Goal: Task Accomplishment & Management: Manage account settings

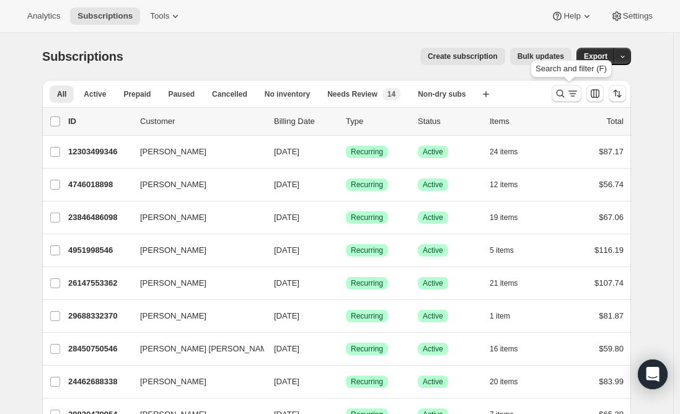
click at [561, 98] on icon "Search and filter results" at bounding box center [560, 93] width 12 height 12
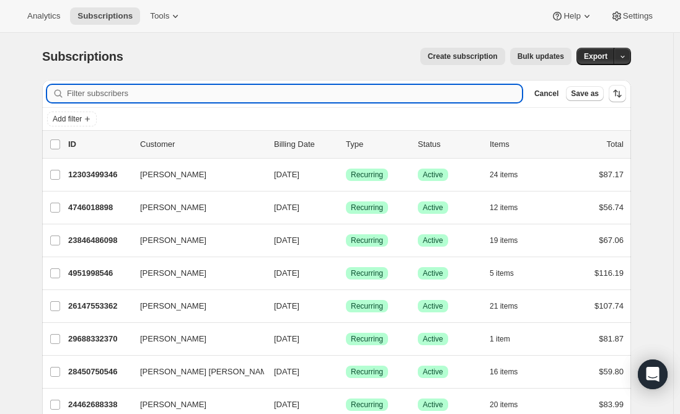
click at [276, 94] on input "Filter subscribers" at bounding box center [294, 93] width 455 height 17
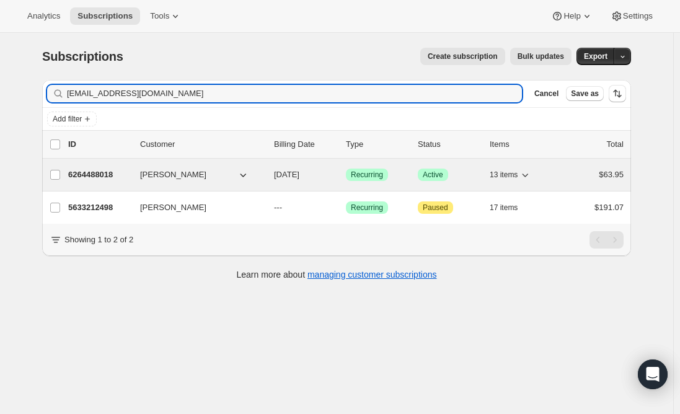
type input "chelsea.cummings814@gmail.com"
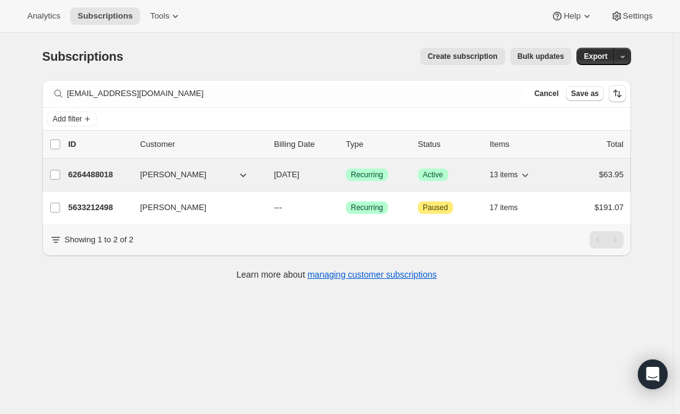
click at [108, 168] on div "6264488018 Chelsea Cummings 10/02/2025 Success Recurring Success Active 13 item…" at bounding box center [345, 174] width 555 height 17
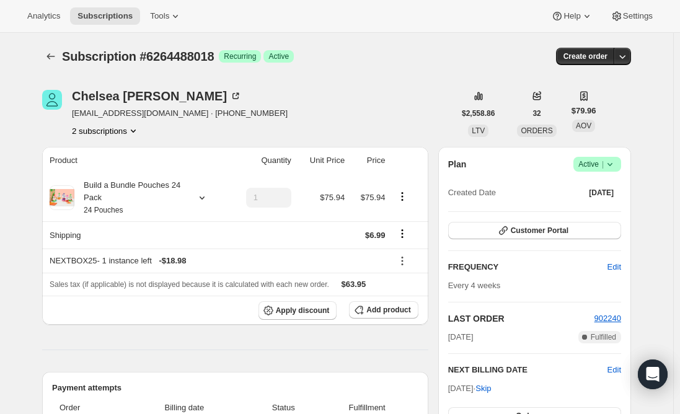
click at [111, 13] on span "Subscriptions" at bounding box center [104, 16] width 55 height 10
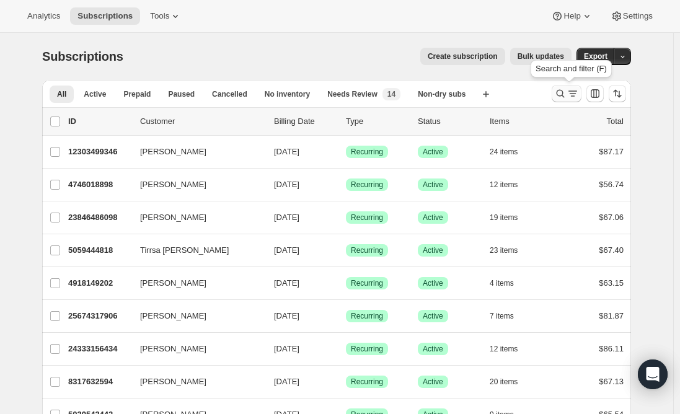
click at [564, 94] on icon "Search and filter results" at bounding box center [560, 94] width 8 height 8
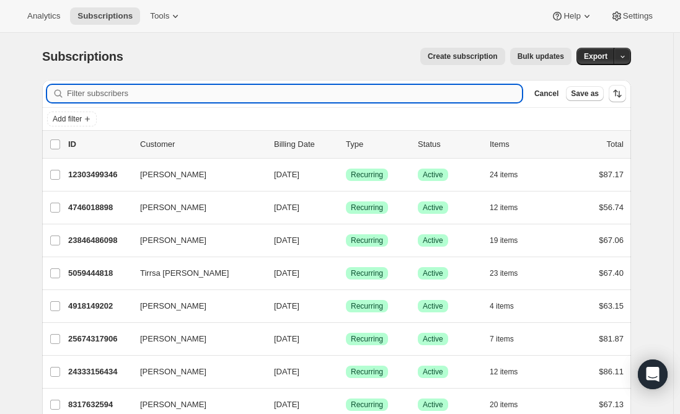
click at [190, 90] on input "Filter subscribers" at bounding box center [294, 93] width 455 height 17
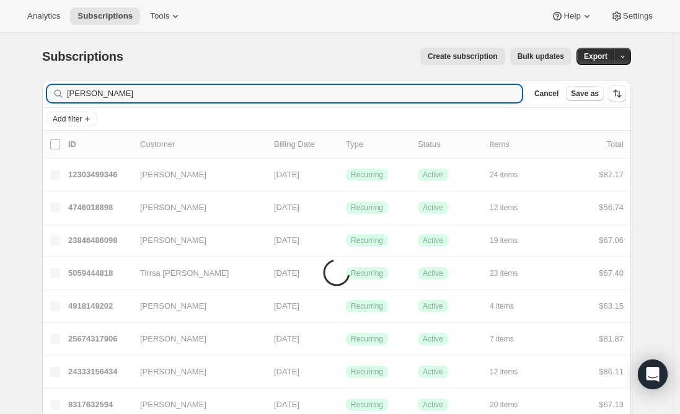
type input "Stefanie Odom"
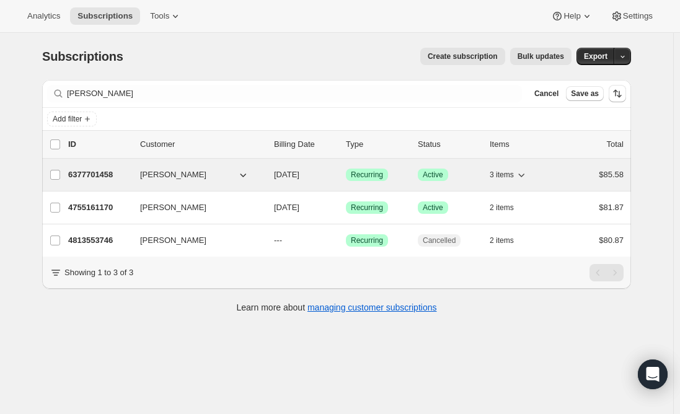
click at [93, 179] on p "6377701458" at bounding box center [99, 174] width 62 height 12
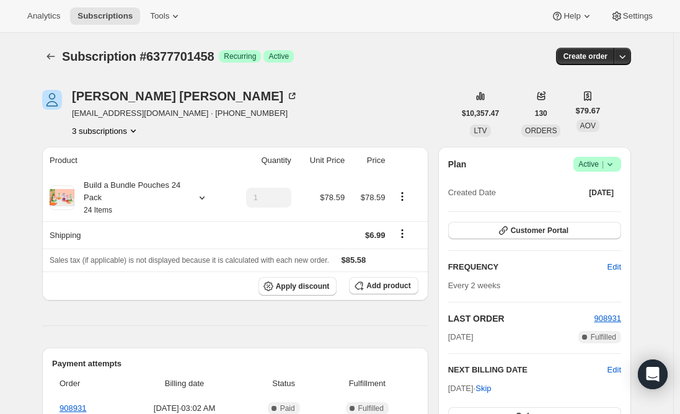
click at [97, 133] on button "3 subscriptions" at bounding box center [106, 131] width 68 height 12
click at [53, 56] on icon "Subscriptions" at bounding box center [51, 56] width 12 height 12
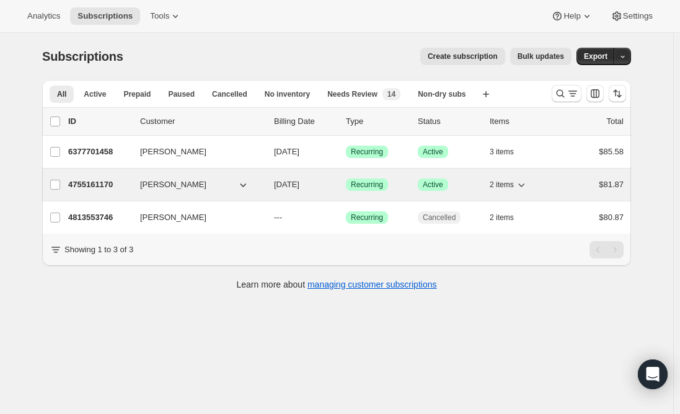
click at [98, 183] on p "4755161170" at bounding box center [99, 184] width 62 height 12
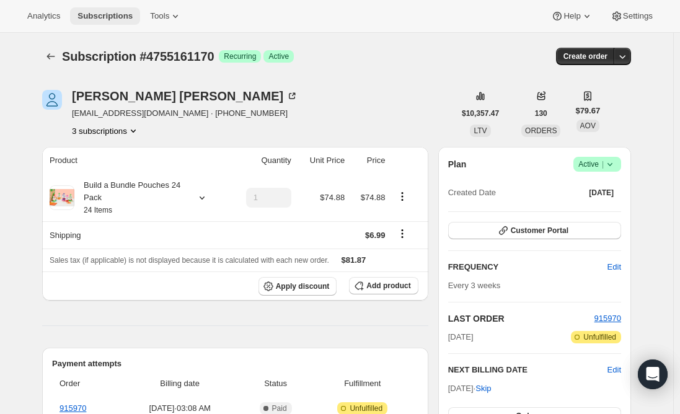
click at [105, 15] on span "Subscriptions" at bounding box center [104, 16] width 55 height 10
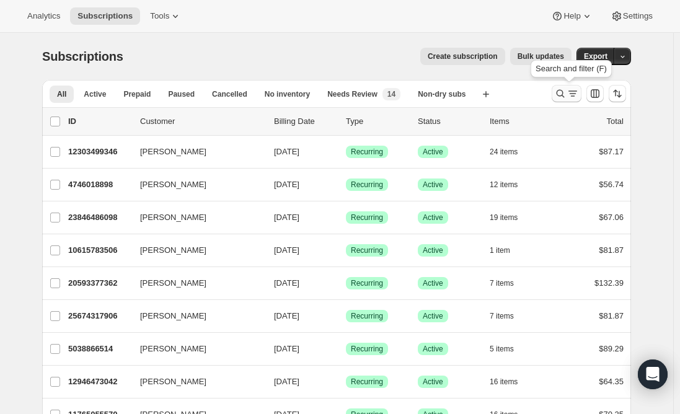
click at [561, 88] on icon "Search and filter results" at bounding box center [560, 93] width 12 height 12
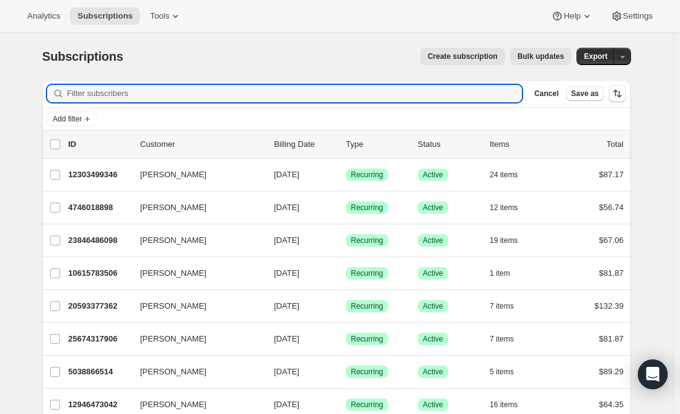
click at [312, 80] on div "Filter subscribers Cancel Save as" at bounding box center [336, 93] width 588 height 27
click at [305, 85] on input "Filter subscribers" at bounding box center [294, 93] width 455 height 17
paste input "kkeliboro@gmail.com"
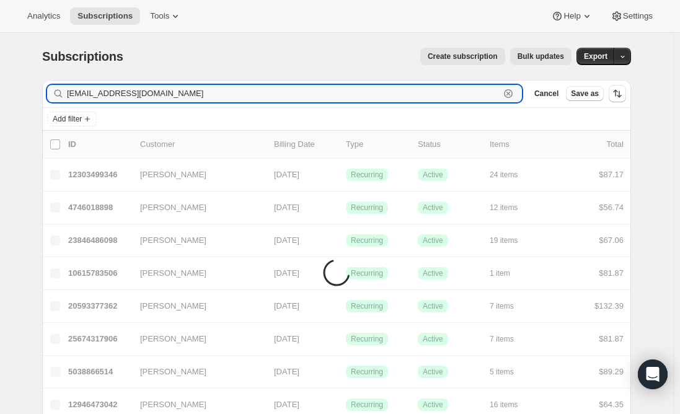
type input "kkeliboro@gmail.com"
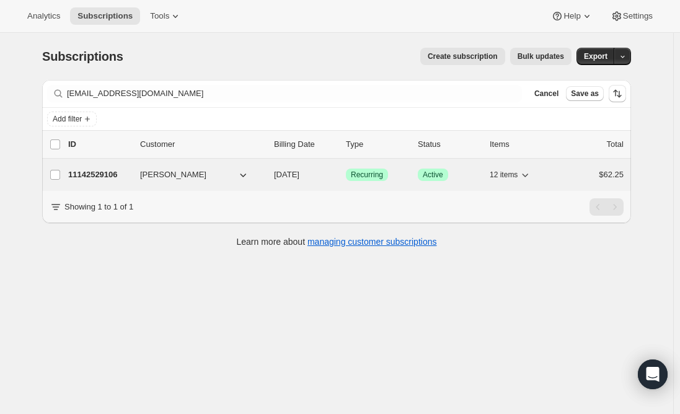
click at [113, 177] on p "11142529106" at bounding box center [99, 174] width 62 height 12
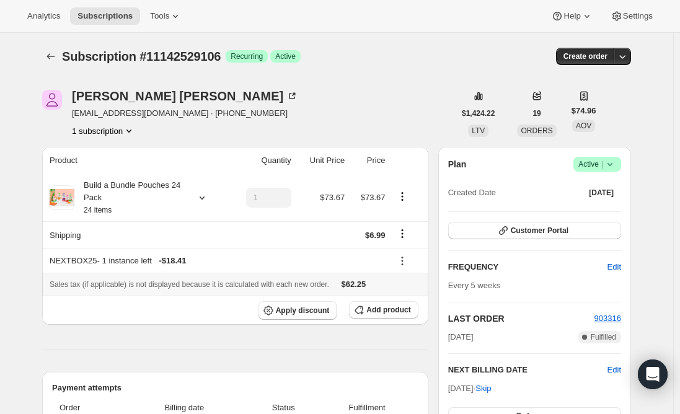
scroll to position [62, 0]
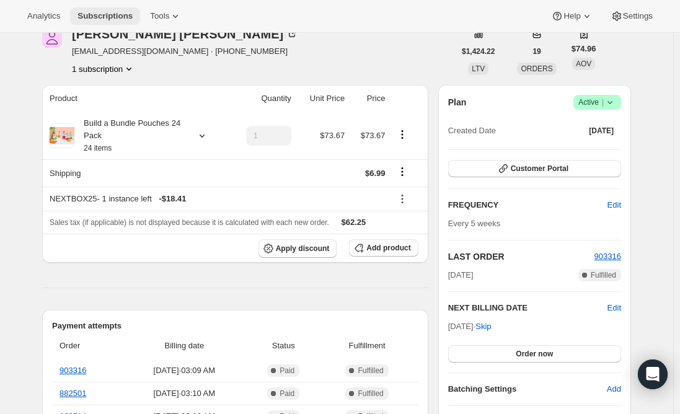
click at [103, 13] on span "Subscriptions" at bounding box center [104, 16] width 55 height 10
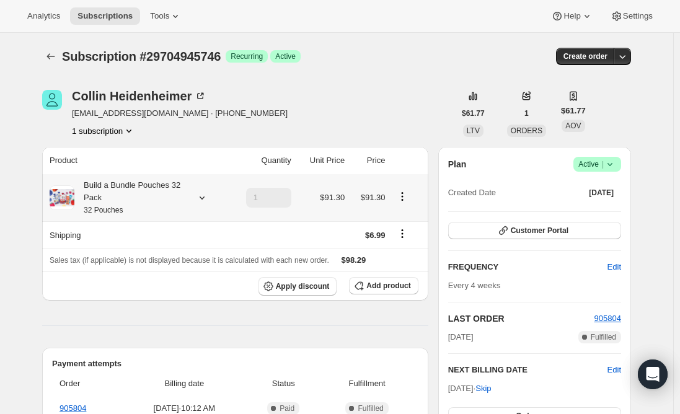
click at [132, 204] on div "Build a Bundle Pouches 32 Pack 32 Pouches" at bounding box center [130, 197] width 112 height 37
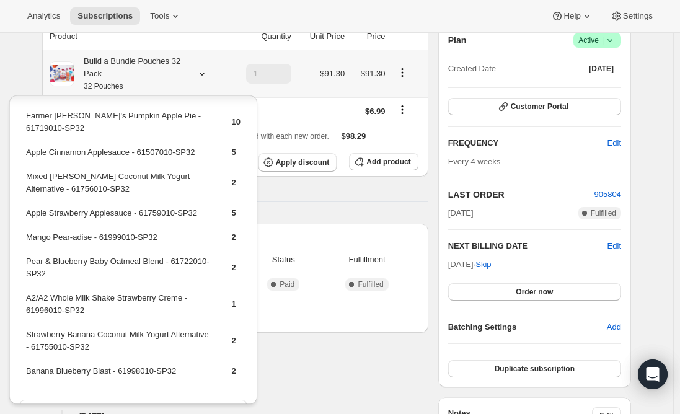
scroll to position [50, 0]
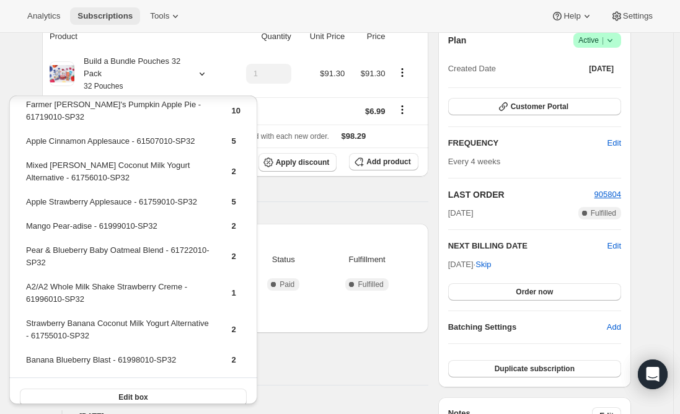
click at [94, 19] on span "Subscriptions" at bounding box center [104, 16] width 55 height 10
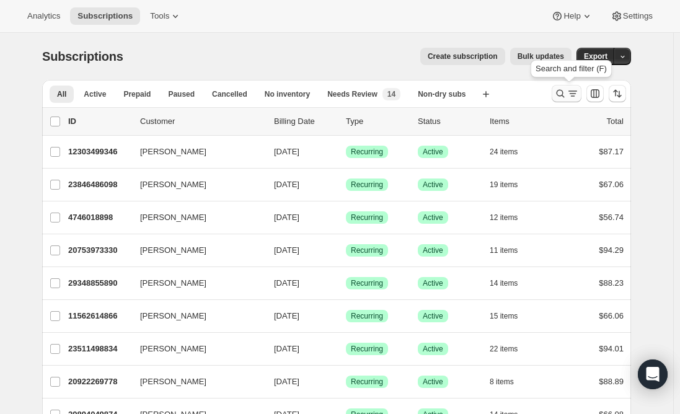
click at [565, 90] on icon "Search and filter results" at bounding box center [560, 93] width 12 height 12
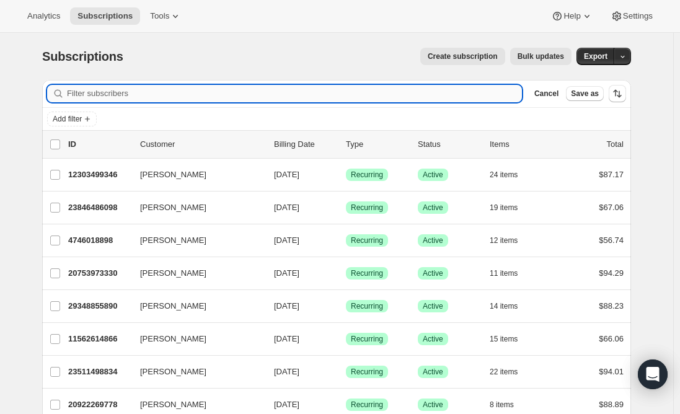
click at [263, 91] on input "Filter subscribers" at bounding box center [294, 93] width 455 height 17
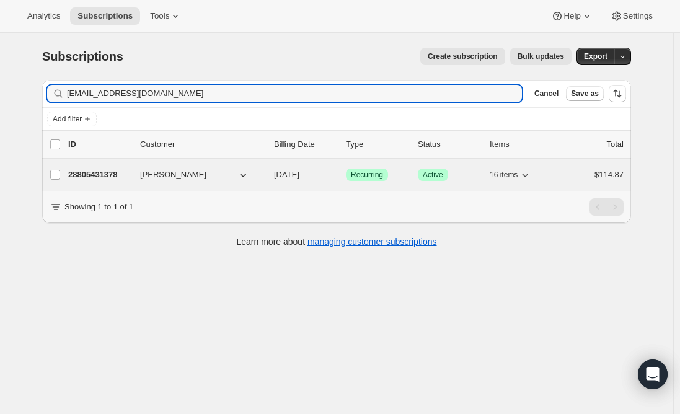
type input "[EMAIL_ADDRESS][DOMAIN_NAME]"
click at [109, 172] on p "28805431378" at bounding box center [99, 174] width 62 height 12
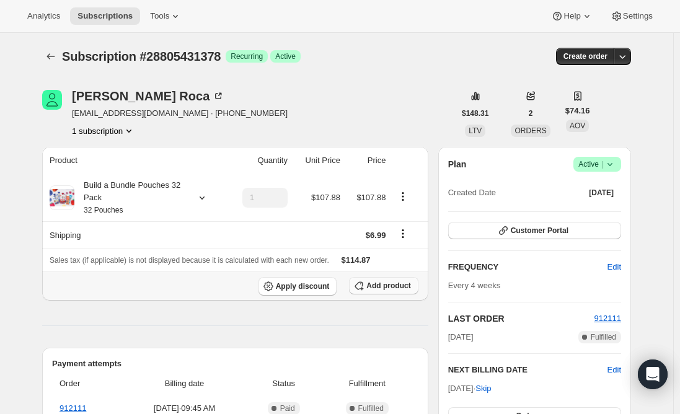
click at [365, 286] on icon "button" at bounding box center [358, 285] width 12 height 12
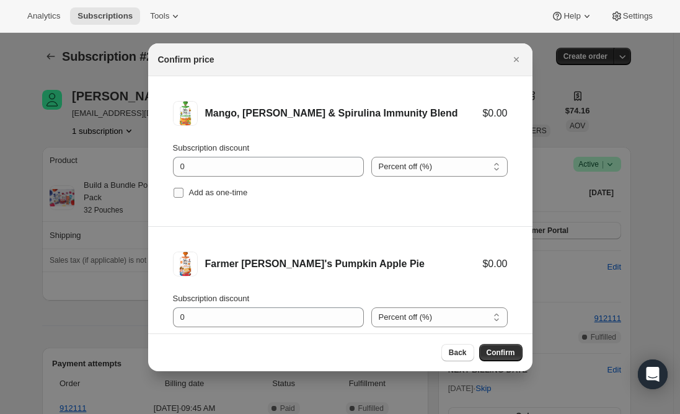
click at [175, 190] on input "Add as one-time" at bounding box center [178, 193] width 10 height 10
checkbox input "true"
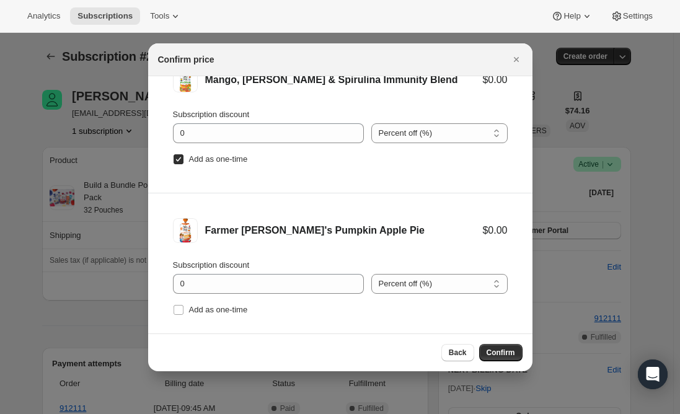
scroll to position [51, 0]
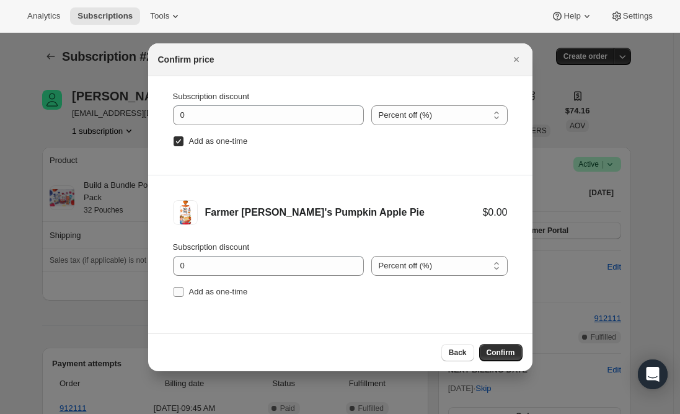
click at [177, 294] on input "Add as one-time" at bounding box center [178, 292] width 10 height 10
checkbox input "true"
click at [493, 352] on span "Confirm" at bounding box center [500, 353] width 28 height 10
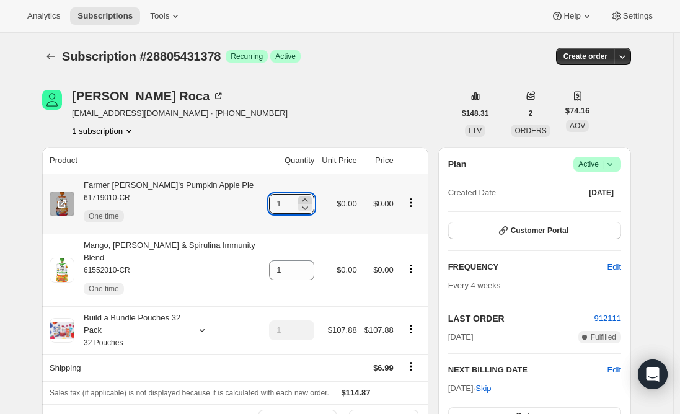
click at [307, 196] on icon at bounding box center [305, 200] width 12 height 12
type input "2"
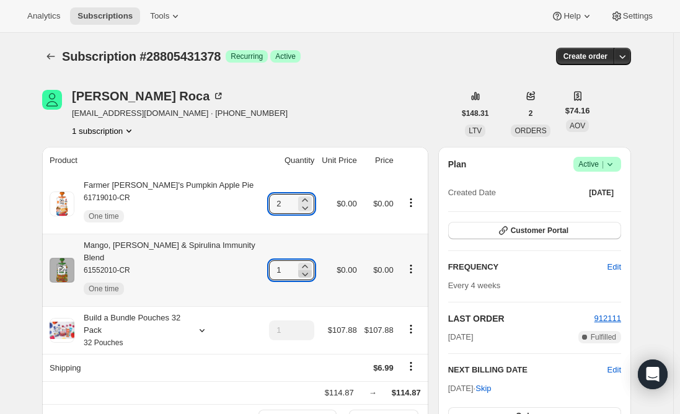
click at [302, 268] on icon at bounding box center [305, 274] width 12 height 12
click at [305, 260] on icon at bounding box center [305, 266] width 12 height 12
type input "2"
click at [116, 179] on div "Farmer [PERSON_NAME]'s Pumpkin Apple Pie 61719010-CR One time" at bounding box center [163, 204] width 179 height 50
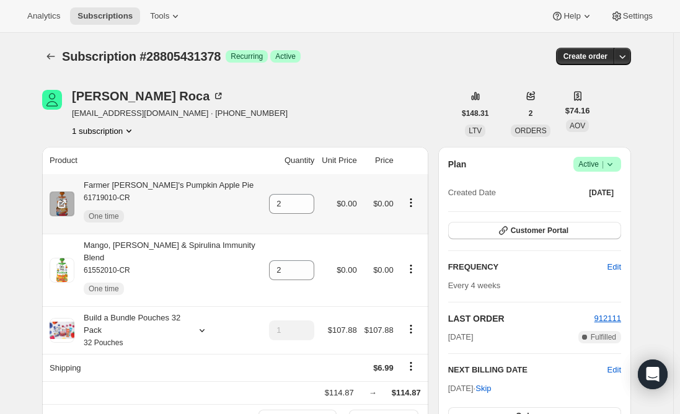
drag, startPoint x: 116, startPoint y: 196, endPoint x: 107, endPoint y: 185, distance: 14.9
click at [107, 185] on div "Farmer [PERSON_NAME]'s Pumpkin Apple Pie 61719010-CR One time" at bounding box center [163, 204] width 179 height 50
copy div "Farmer [PERSON_NAME]'s Pumpkin Apple Pie"
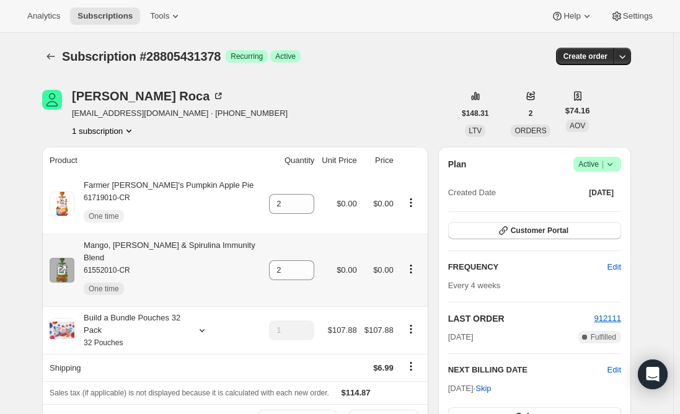
click at [171, 243] on div "Mango, [PERSON_NAME] & Spirulina Immunity Blend 61552010-CR One time" at bounding box center [167, 270] width 187 height 62
click at [170, 247] on div "Mango, [PERSON_NAME] & Spirulina Immunity Blend 61552010-CR One time" at bounding box center [167, 270] width 187 height 62
copy div "Mango, [PERSON_NAME] & Spirulina Immunity Blend"
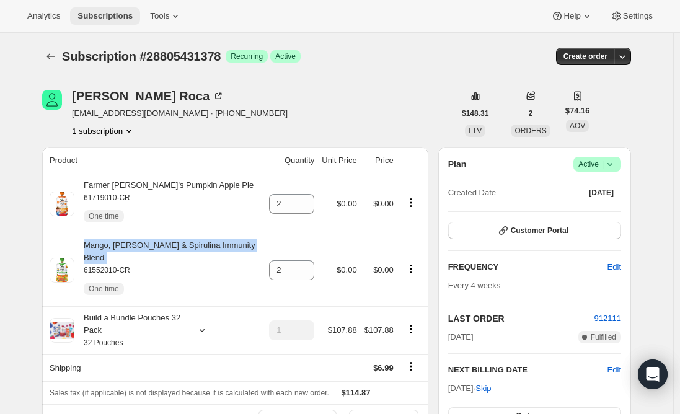
click at [105, 14] on span "Subscriptions" at bounding box center [104, 16] width 55 height 10
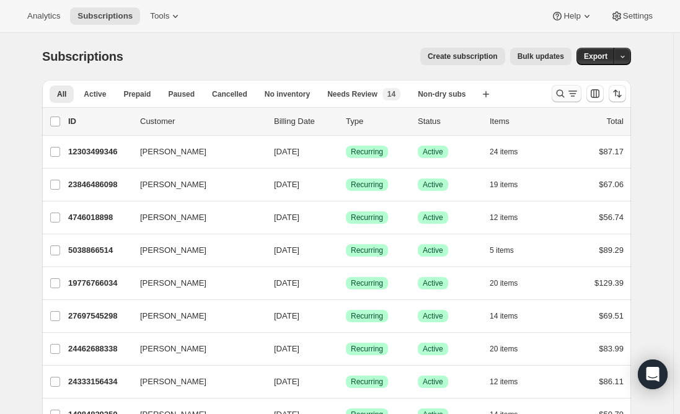
click at [566, 95] on icon "Search and filter results" at bounding box center [560, 93] width 12 height 12
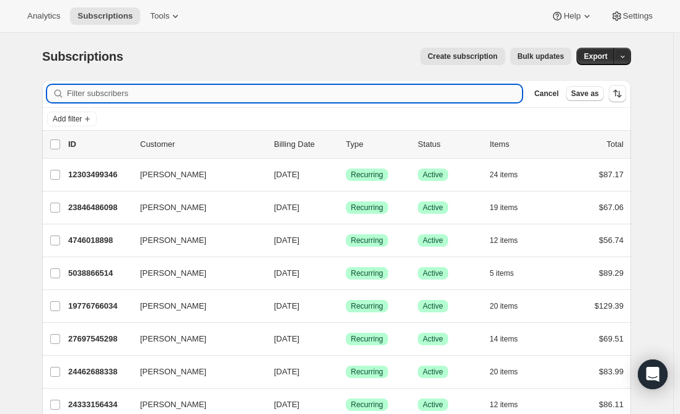
click at [284, 92] on input "Filter subscribers" at bounding box center [294, 93] width 455 height 17
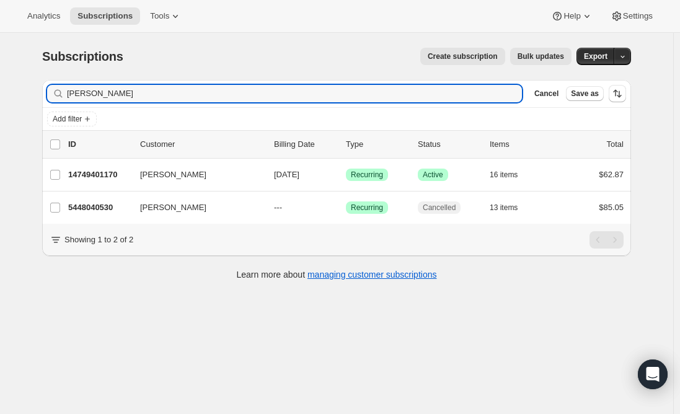
type input "[PERSON_NAME]"
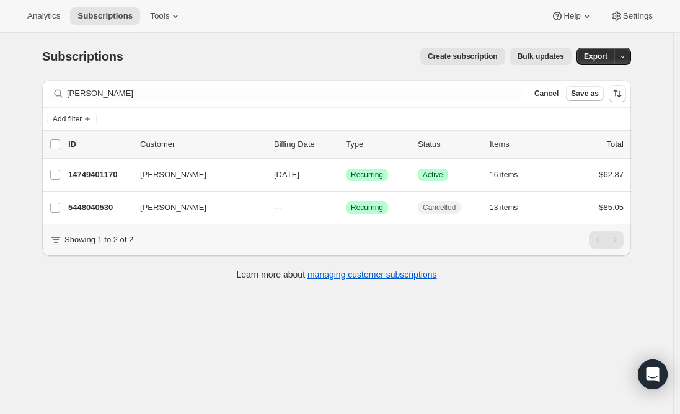
drag, startPoint x: 188, startPoint y: 62, endPoint x: 197, endPoint y: 67, distance: 10.0
click at [188, 62] on div "Create subscription Bulk updates" at bounding box center [354, 56] width 433 height 17
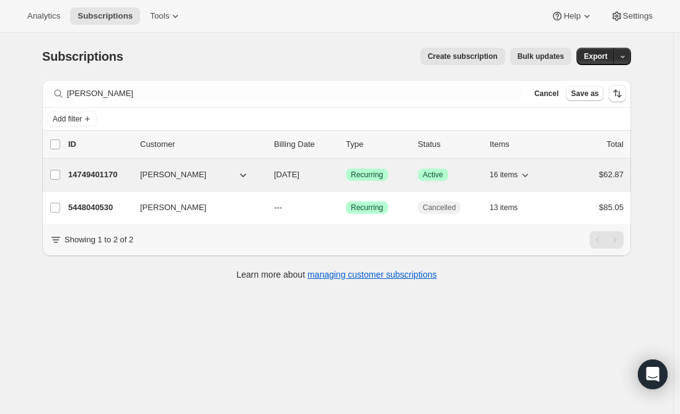
click at [102, 180] on p "14749401170" at bounding box center [99, 174] width 62 height 12
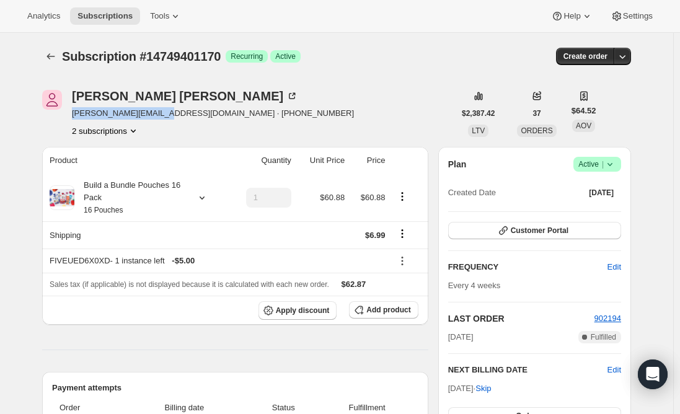
drag, startPoint x: 160, startPoint y: 113, endPoint x: 72, endPoint y: 118, distance: 88.1
click at [72, 118] on div "[PERSON_NAME] [PERSON_NAME][EMAIL_ADDRESS][DOMAIN_NAME] · [PHONE_NUMBER] 2 subs…" at bounding box center [248, 113] width 412 height 47
copy span "[EMAIL_ADDRESS][DOMAIN_NAME]"
click at [402, 262] on icon at bounding box center [402, 261] width 12 height 12
click at [404, 305] on span "Remove" at bounding box center [410, 304] width 30 height 9
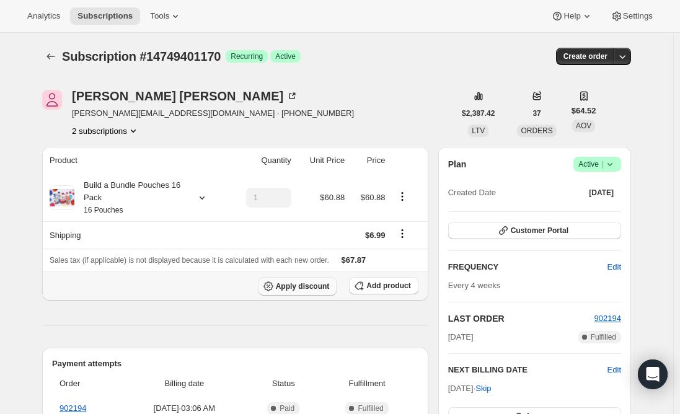
click at [293, 288] on span "Apply discount" at bounding box center [303, 286] width 54 height 10
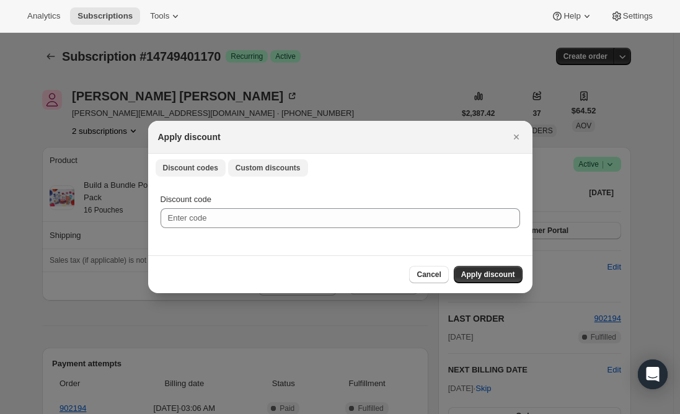
click at [259, 162] on button "Custom discounts" at bounding box center [268, 167] width 80 height 17
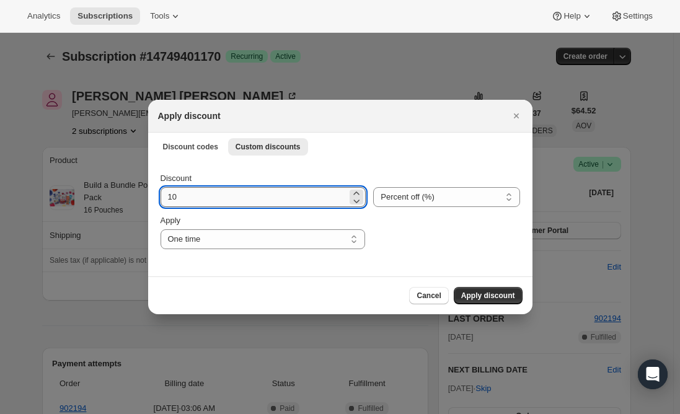
click at [214, 199] on input "10" at bounding box center [253, 197] width 187 height 20
type input "1"
type input "20"
click at [394, 195] on select "Percent off (%) Amount off ($)" at bounding box center [446, 197] width 146 height 20
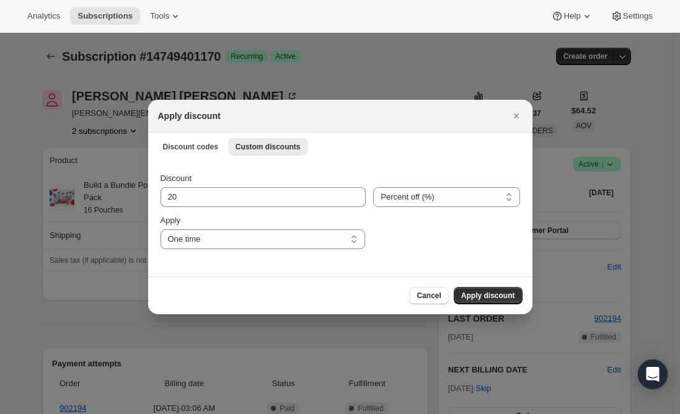
select select "fixed"
click at [373, 187] on select "Percent off (%) Amount off ($)" at bounding box center [446, 197] width 146 height 20
click at [496, 292] on span "Apply discount" at bounding box center [488, 296] width 54 height 10
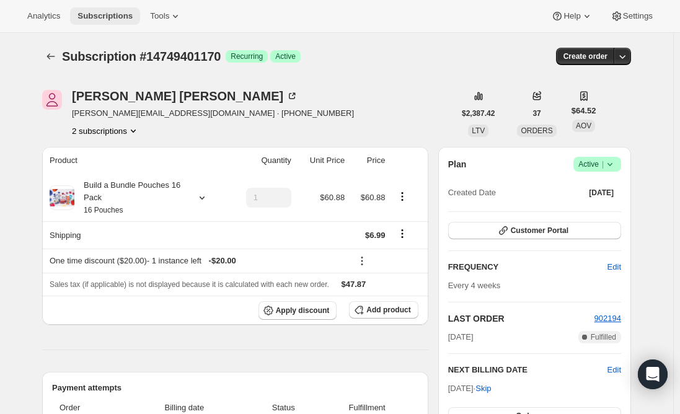
click at [97, 17] on span "Subscriptions" at bounding box center [104, 16] width 55 height 10
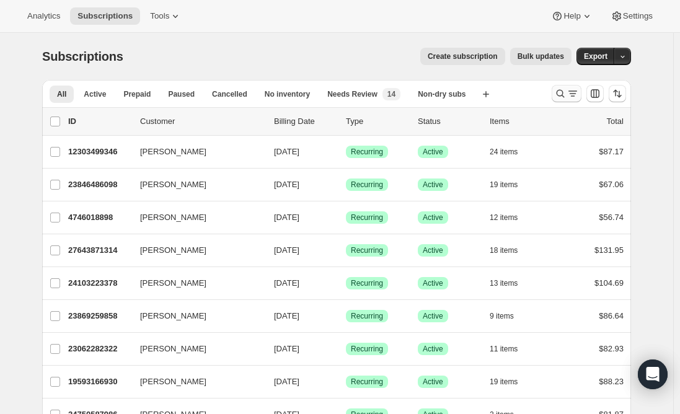
click at [566, 95] on icon "Search and filter results" at bounding box center [560, 93] width 12 height 12
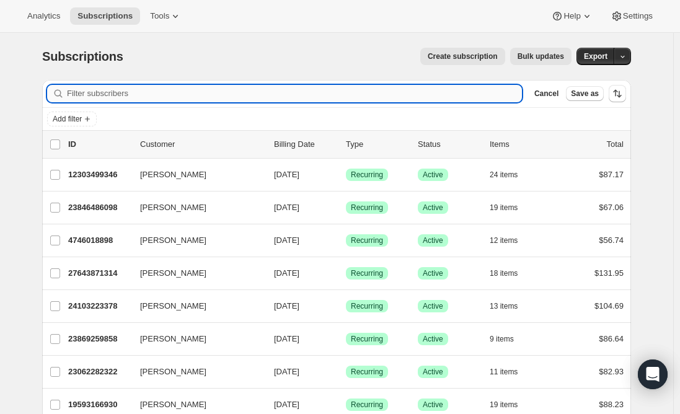
click at [245, 94] on input "Filter subscribers" at bounding box center [294, 93] width 455 height 17
paste input "[EMAIL_ADDRESS][DOMAIN_NAME]"
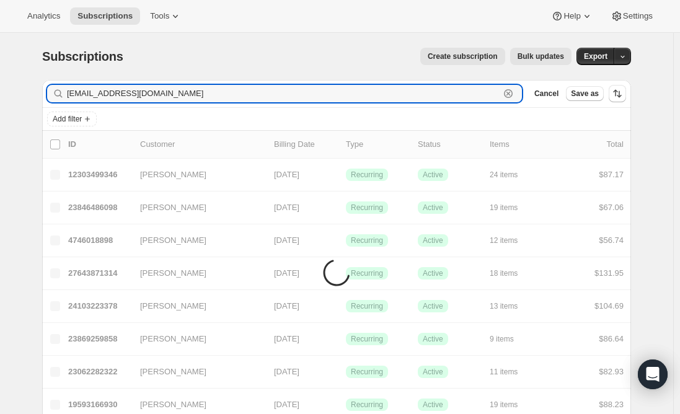
type input "[EMAIL_ADDRESS][DOMAIN_NAME]"
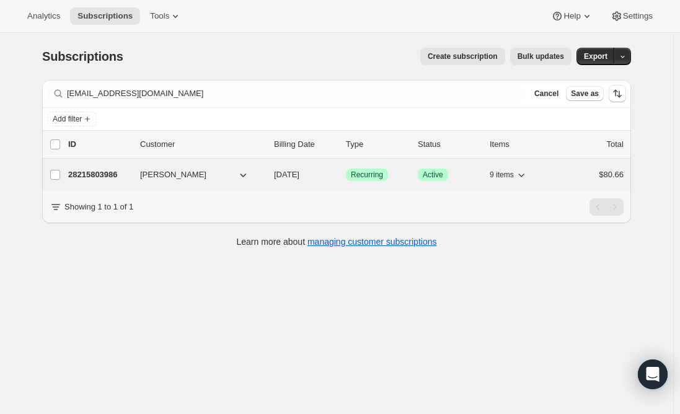
click at [107, 174] on p "28215803986" at bounding box center [99, 174] width 62 height 12
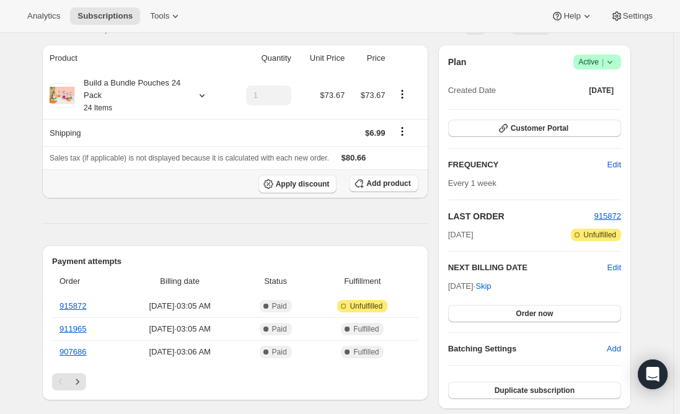
scroll to position [124, 0]
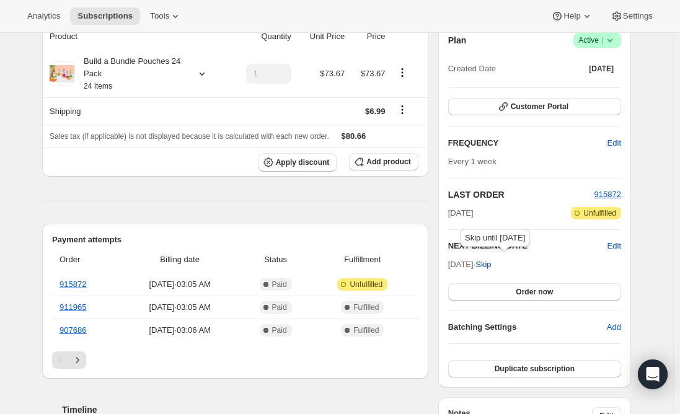
click at [491, 265] on span "Skip" at bounding box center [482, 264] width 15 height 12
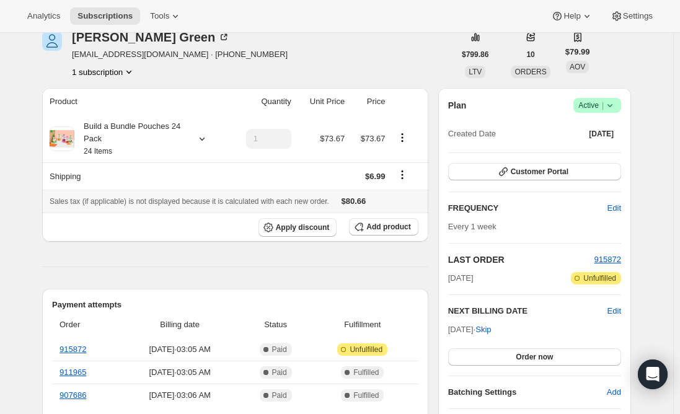
scroll to position [62, 0]
